Goal: Answer question/provide support: Answer question/provide support

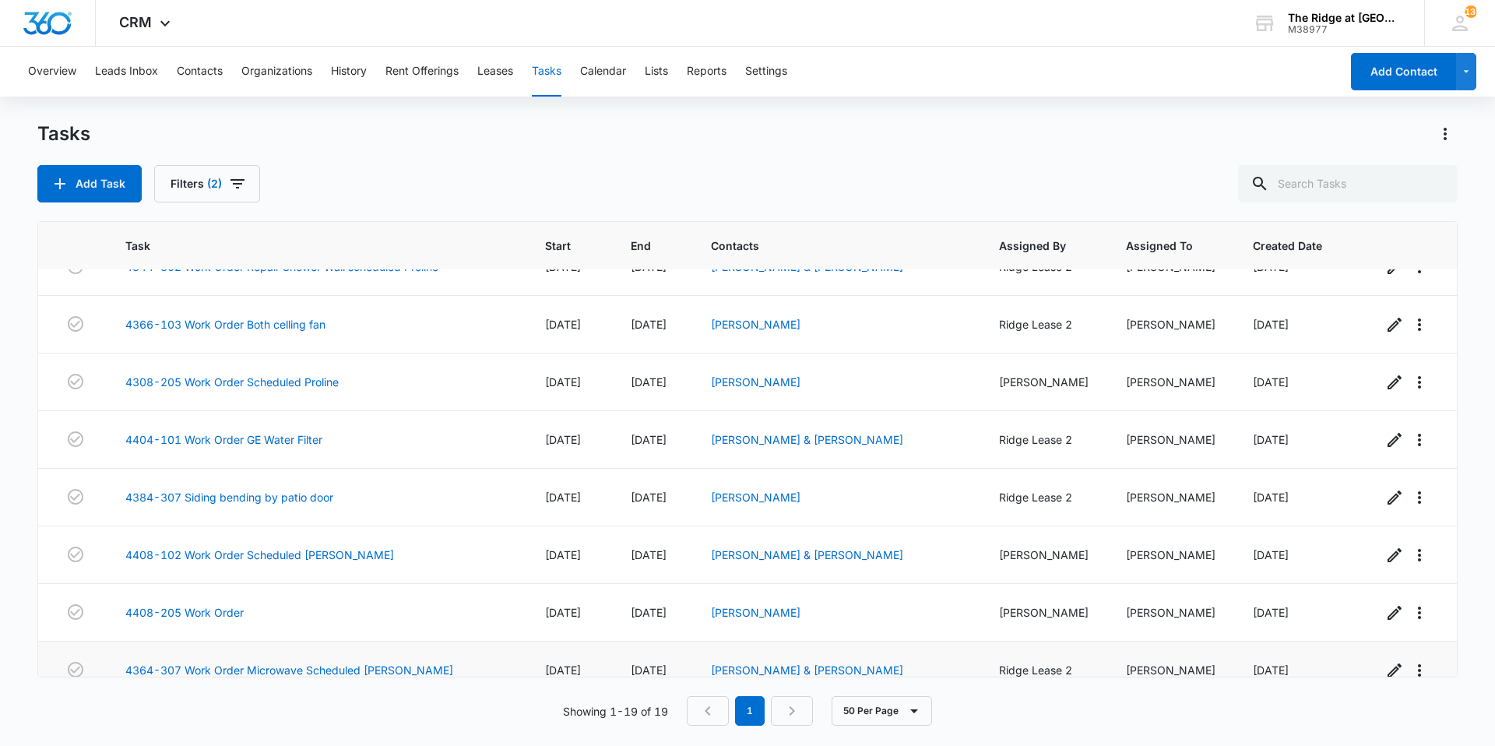
scroll to position [376, 0]
click at [314, 385] on link "4308-205 Work Order Scheduled Proline" at bounding box center [231, 383] width 213 height 16
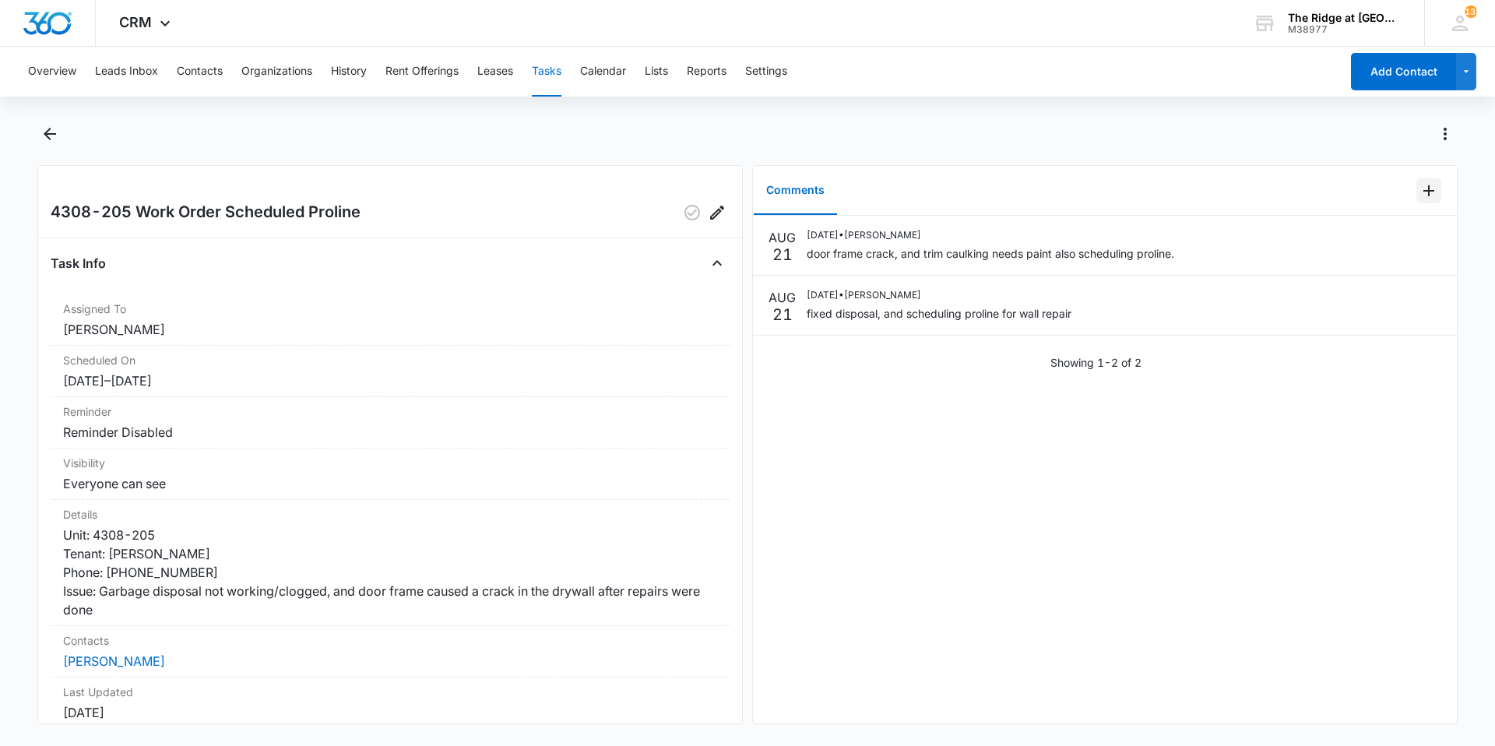
click at [1422, 185] on icon "Add Comment" at bounding box center [1429, 190] width 19 height 19
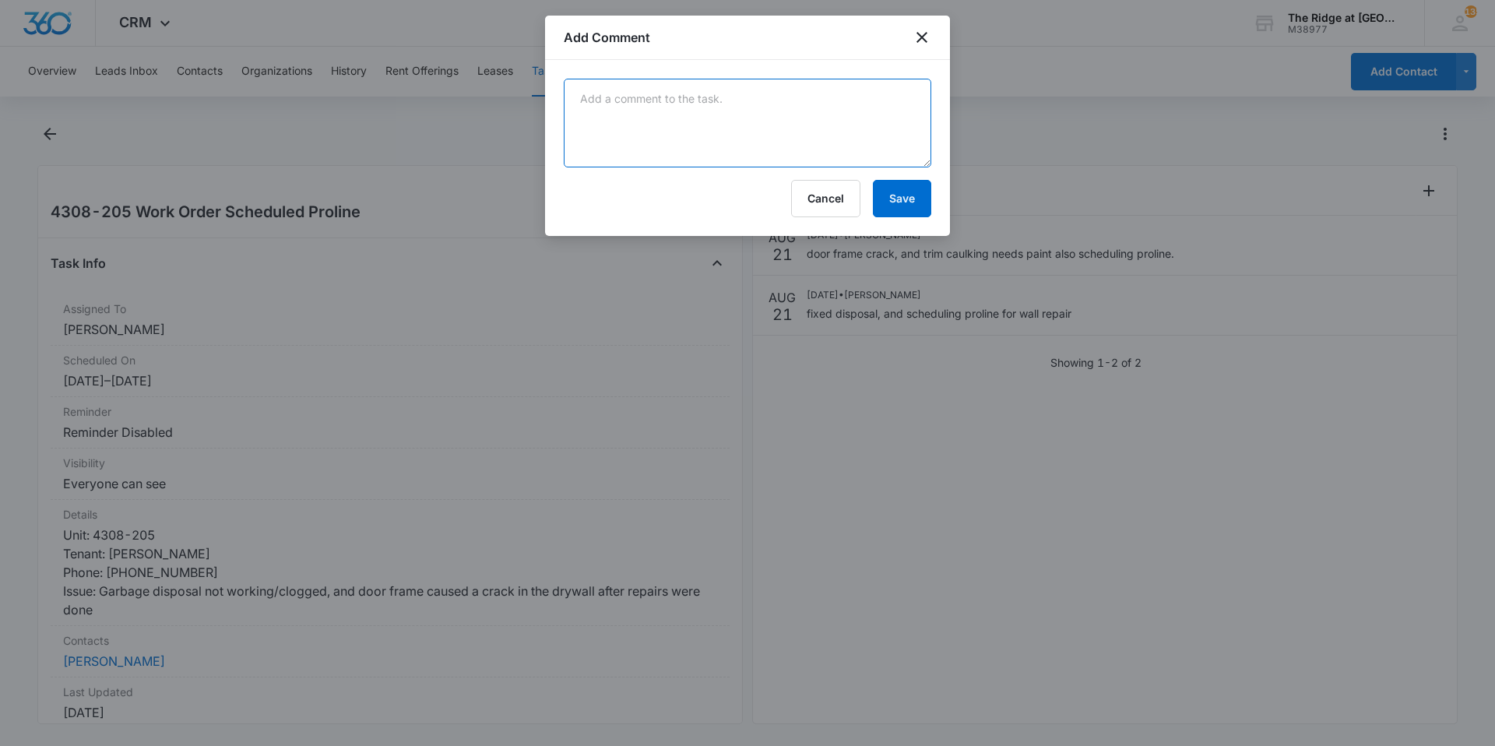
click at [839, 144] on textarea at bounding box center [748, 123] width 368 height 89
click at [853, 117] on textarea "this was adressed 9/2/25" at bounding box center [748, 123] width 368 height 89
type textarea "this was adressed 9/2/25 confirmed with tenant"
click at [891, 203] on button "Save" at bounding box center [902, 198] width 58 height 37
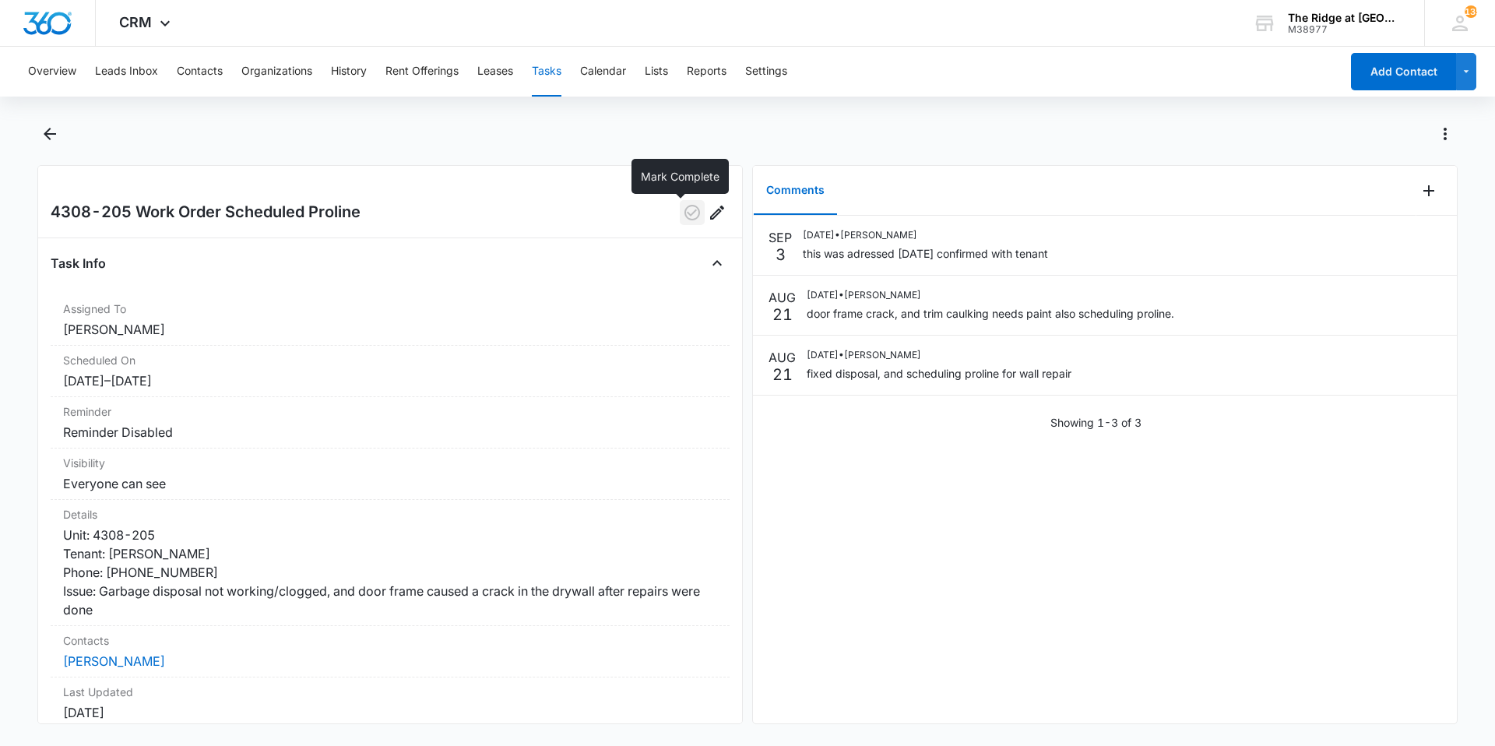
click at [683, 212] on icon "button" at bounding box center [692, 212] width 19 height 19
click at [49, 126] on icon "Back" at bounding box center [49, 134] width 19 height 19
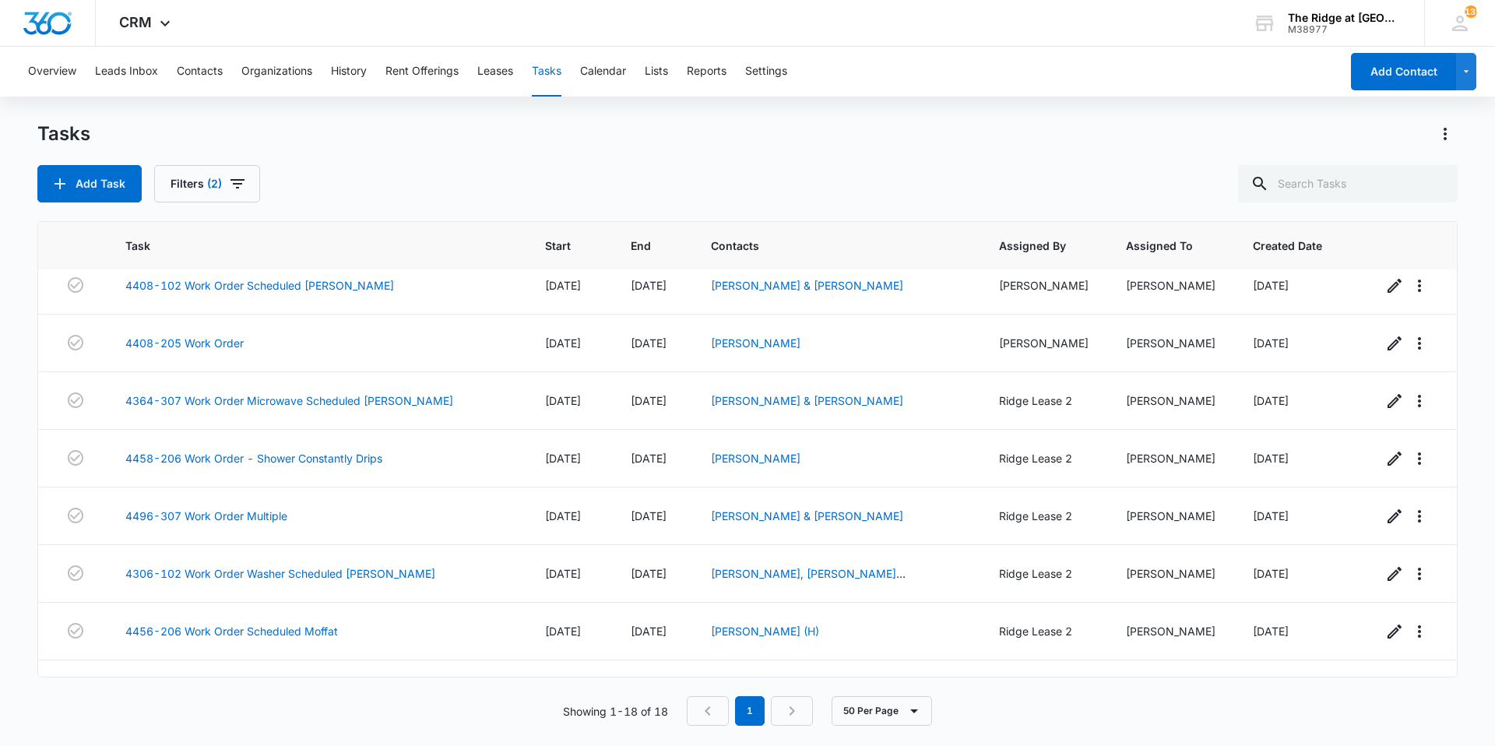
scroll to position [630, 0]
